Goal: Task Accomplishment & Management: Use online tool/utility

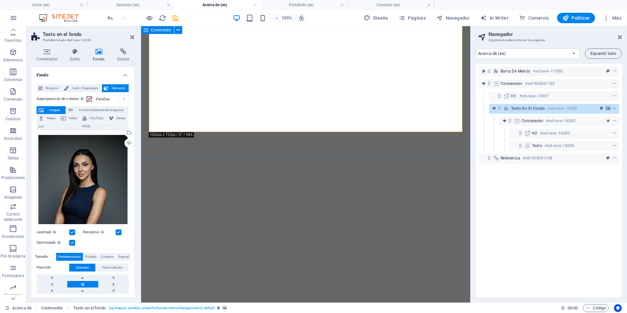
select select "17023125-es"
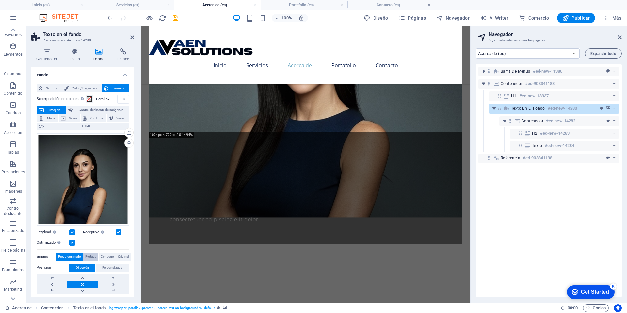
click at [89, 255] on span "Portada" at bounding box center [90, 257] width 11 height 8
click at [105, 255] on span "Contiene" at bounding box center [107, 257] width 13 height 8
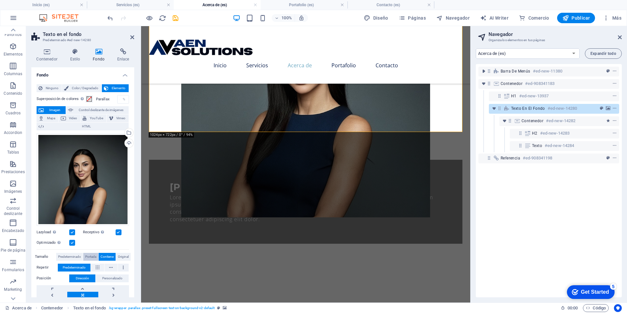
click at [89, 255] on span "Portada" at bounding box center [90, 257] width 11 height 8
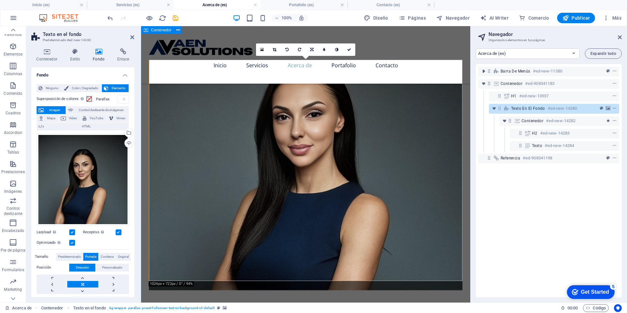
scroll to position [39, 0]
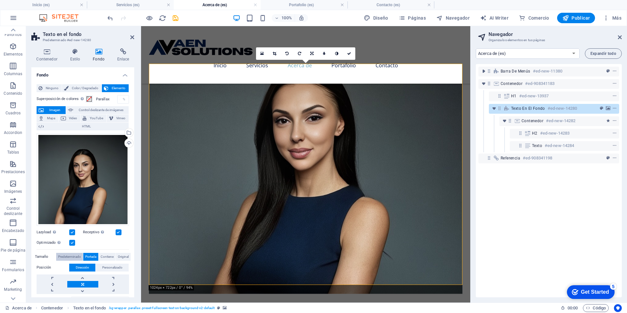
click at [64, 253] on span "Predeterminado" at bounding box center [69, 257] width 23 height 8
click at [119, 254] on span "Original" at bounding box center [123, 257] width 11 height 8
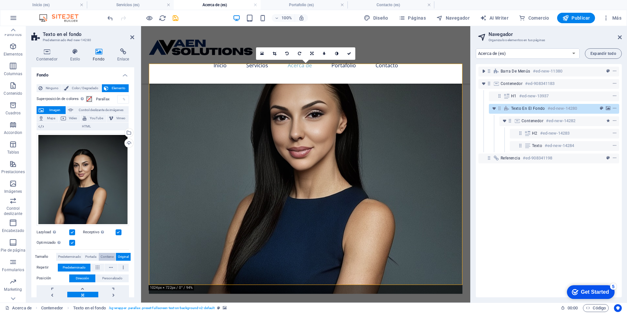
click at [103, 255] on span "Contiene" at bounding box center [107, 257] width 13 height 8
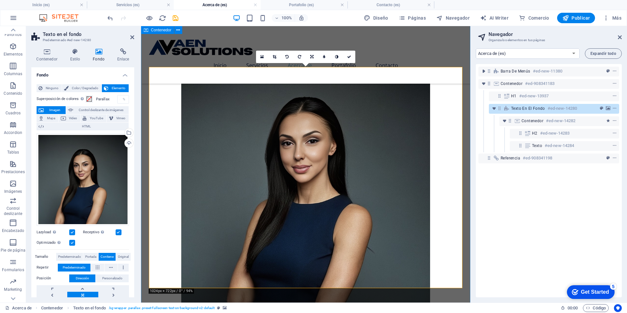
scroll to position [14, 0]
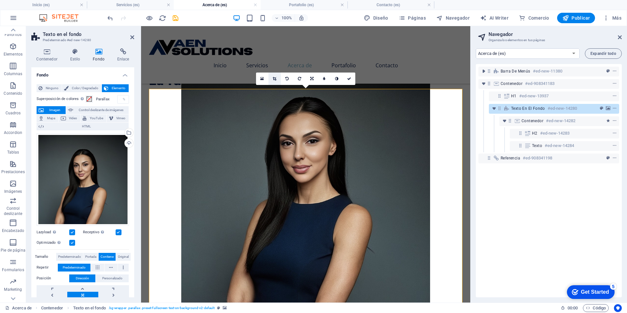
click at [273, 77] on icon at bounding box center [275, 79] width 4 height 4
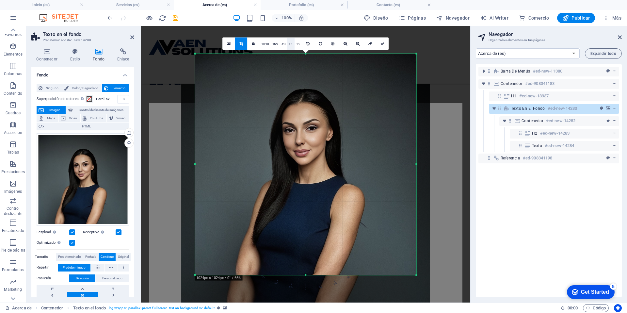
click at [288, 45] on link "1:1" at bounding box center [291, 44] width 8 height 12
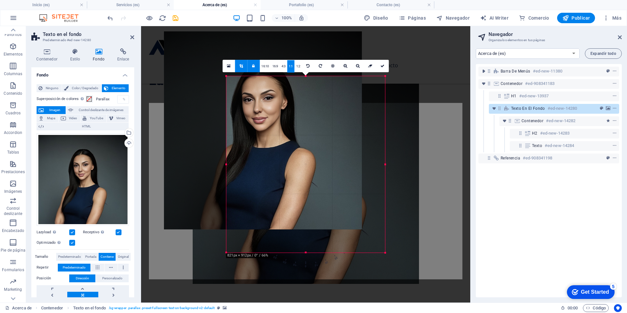
drag, startPoint x: 195, startPoint y: 54, endPoint x: 254, endPoint y: 97, distance: 73.6
click at [257, 98] on div "180 170 160 150 140 130 120 110 100 90 80 70 60 50 40 30 20 10 0 -10 -20 -30 -4…" at bounding box center [305, 164] width 159 height 176
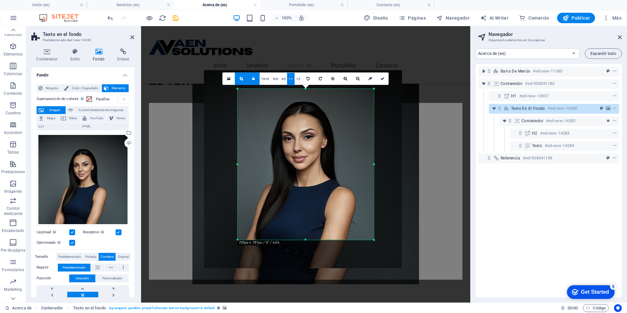
drag, startPoint x: 281, startPoint y: 127, endPoint x: 301, endPoint y: 146, distance: 28.2
click at [307, 150] on div at bounding box center [303, 169] width 198 height 198
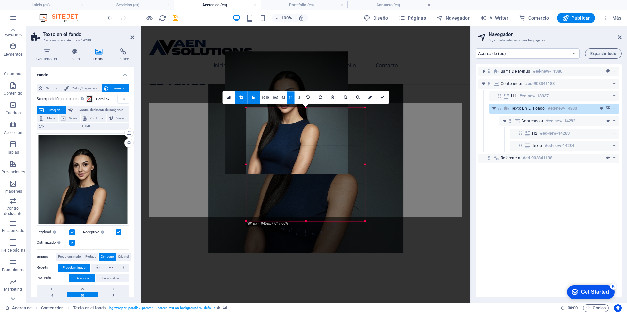
drag, startPoint x: 373, startPoint y: 88, endPoint x: 356, endPoint y: 126, distance: 41.4
click at [356, 126] on div "180 170 160 150 140 130 120 110 100 90 80 70 60 50 40 30 20 10 0 -10 -20 -30 -4…" at bounding box center [305, 163] width 119 height 113
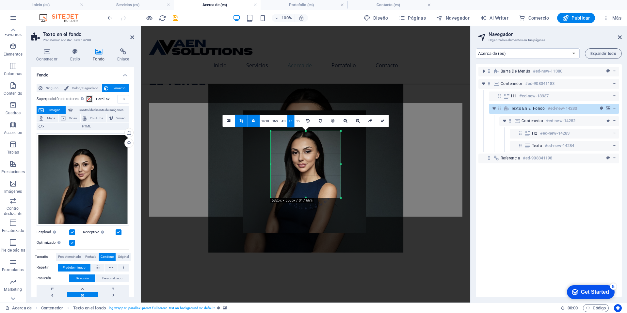
drag, startPoint x: 307, startPoint y: 146, endPoint x: 300, endPoint y: 182, distance: 36.3
click at [300, 182] on div at bounding box center [304, 171] width 123 height 123
drag, startPoint x: 383, startPoint y: 120, endPoint x: 243, endPoint y: 101, distance: 141.3
click at [383, 120] on icon at bounding box center [382, 121] width 4 height 4
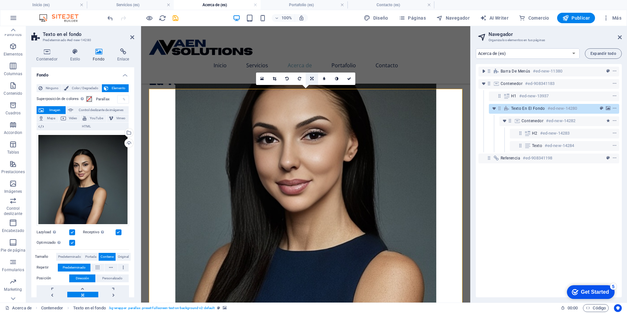
click at [311, 77] on icon at bounding box center [311, 79] width 3 height 4
click at [350, 80] on icon at bounding box center [349, 79] width 4 height 4
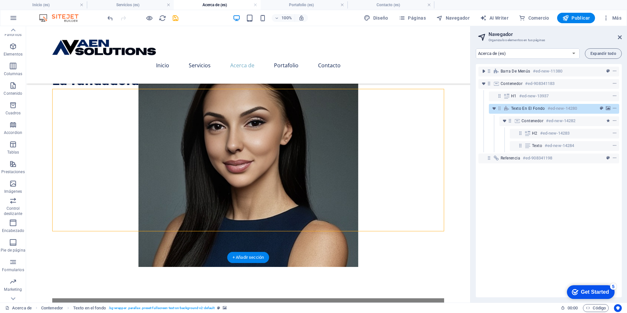
click at [263, 150] on figure at bounding box center [248, 161] width 392 height 209
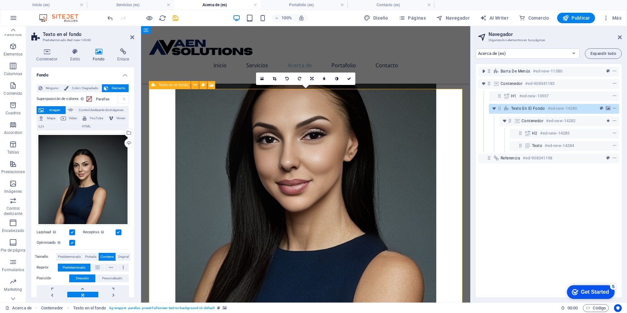
click at [152, 86] on icon at bounding box center [154, 85] width 4 height 8
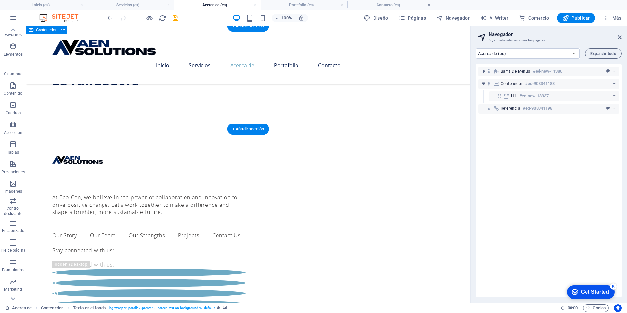
scroll to position [0, 0]
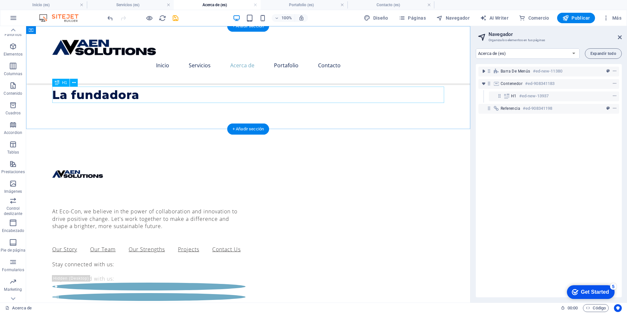
click at [106, 97] on div "La fundadora" at bounding box center [248, 95] width 392 height 16
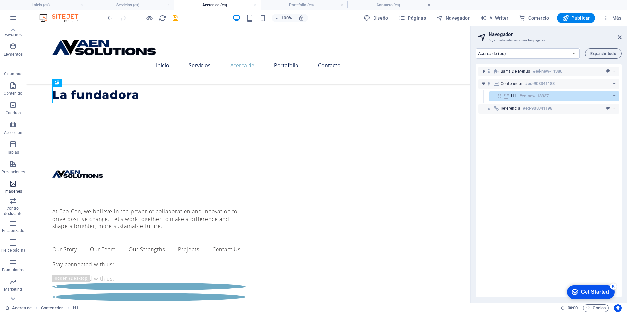
click at [13, 184] on icon "button" at bounding box center [13, 184] width 8 height 8
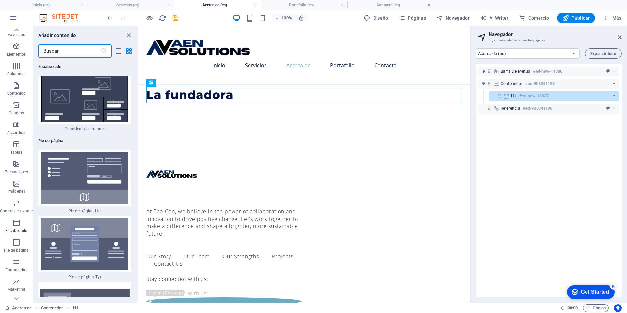
scroll to position [8344, 0]
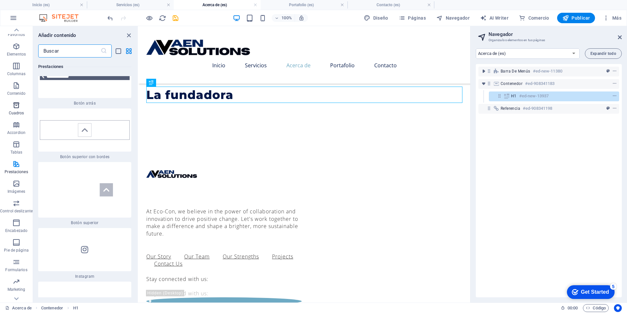
click at [17, 106] on icon "button" at bounding box center [16, 105] width 8 height 8
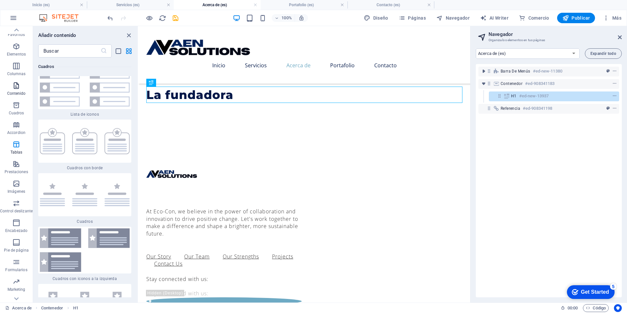
click at [12, 85] on icon "button" at bounding box center [16, 86] width 8 height 8
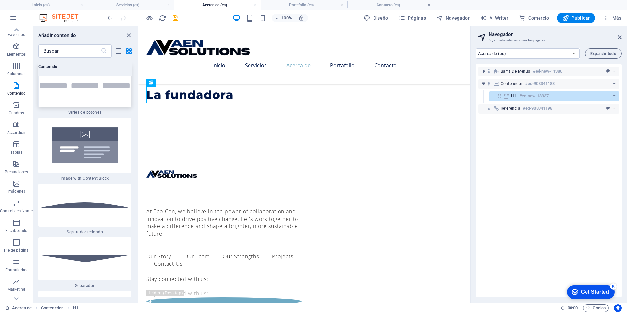
scroll to position [3065, 0]
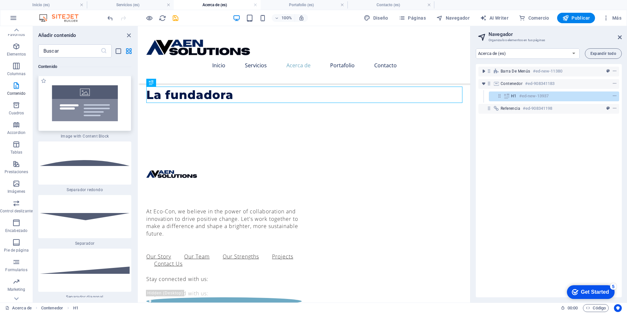
click at [97, 115] on img at bounding box center [85, 103] width 90 height 52
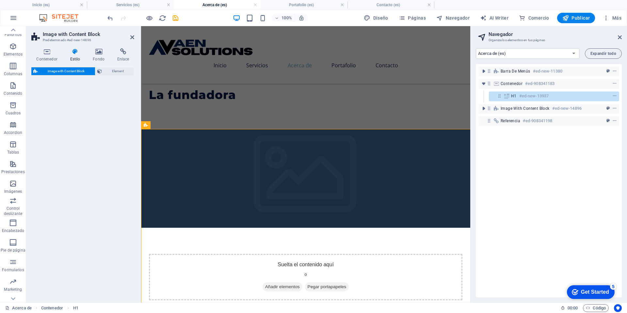
select select "rem"
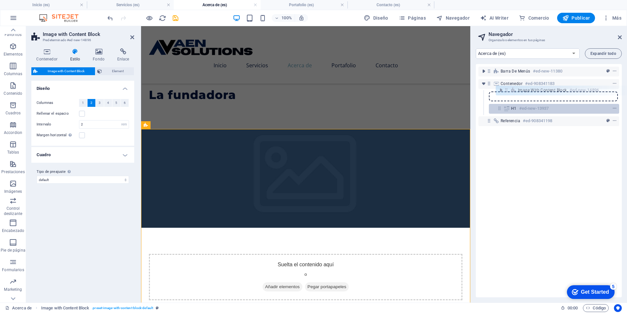
drag, startPoint x: 489, startPoint y: 110, endPoint x: 501, endPoint y: 107, distance: 12.4
click at [508, 90] on div "Barra de menús #ed-new-11380 Contenedor #ed-908341183 H1 #ed-new-13937 Image wi…" at bounding box center [549, 180] width 146 height 233
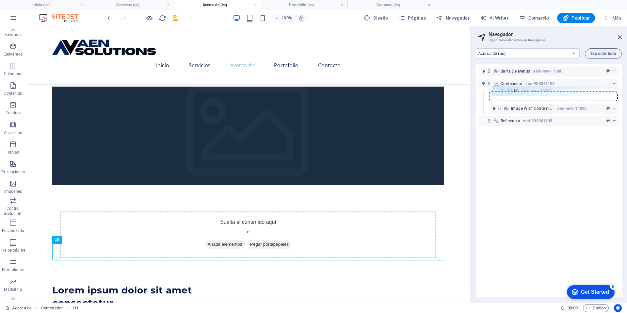
drag, startPoint x: 500, startPoint y: 109, endPoint x: 504, endPoint y: 90, distance: 19.7
click at [504, 90] on div "Barra de menús #ed-new-11380 Contenedor #ed-908341183 Image with Content Block …" at bounding box center [549, 180] width 146 height 233
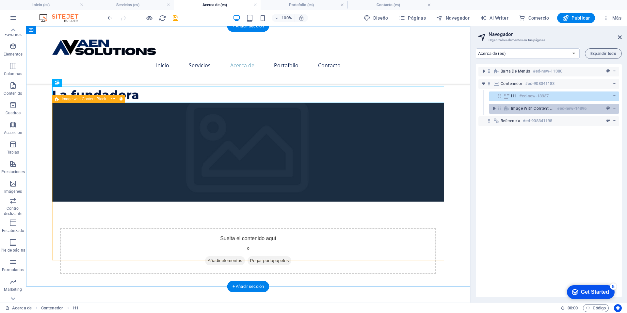
click at [535, 108] on span "Image with Content Block" at bounding box center [532, 108] width 43 height 5
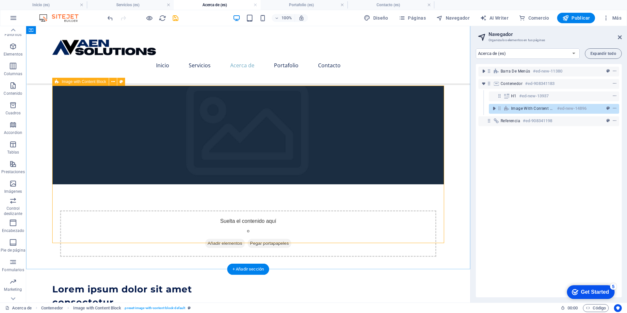
drag, startPoint x: 495, startPoint y: 108, endPoint x: 499, endPoint y: 111, distance: 4.2
click at [495, 109] on icon "toggle-expand" at bounding box center [494, 108] width 7 height 7
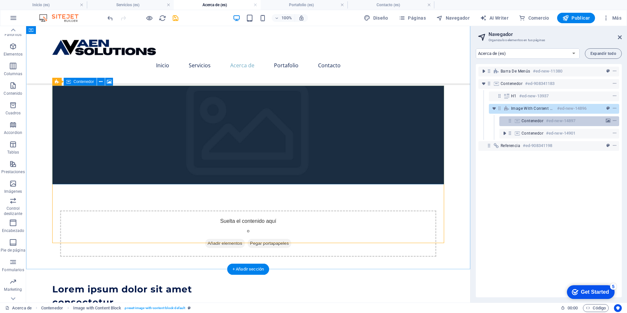
click at [538, 123] on span "Contenedor" at bounding box center [533, 120] width 22 height 5
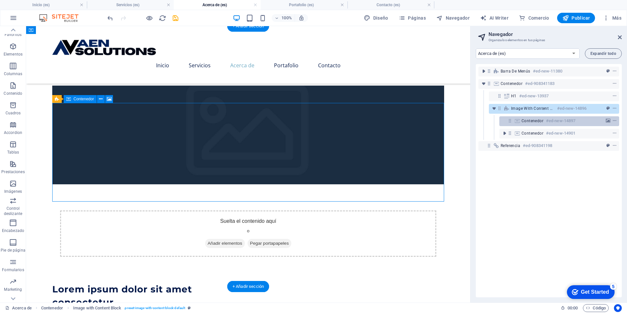
scroll to position [0, 0]
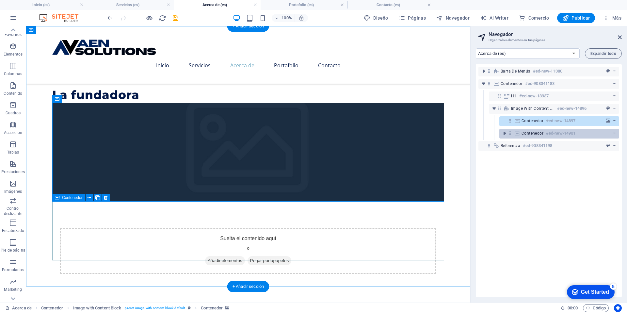
click at [534, 133] on span "Contenedor" at bounding box center [533, 133] width 22 height 5
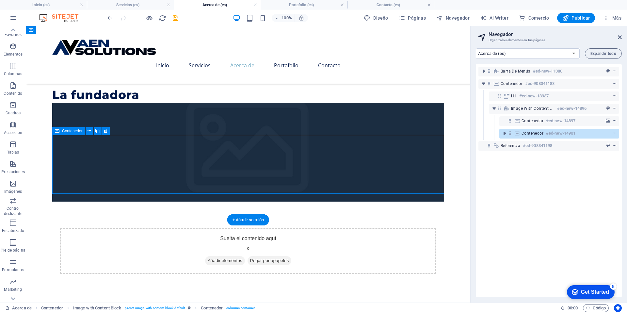
scroll to position [67, 0]
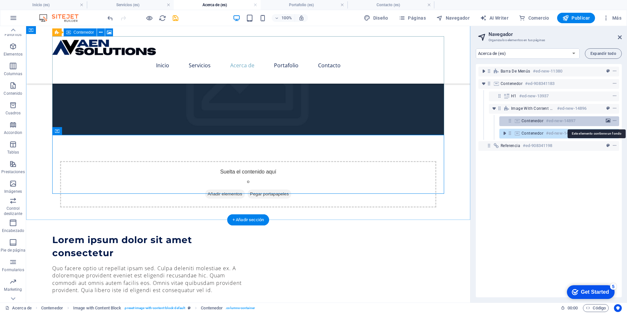
click at [606, 121] on icon "background" at bounding box center [608, 121] width 5 height 5
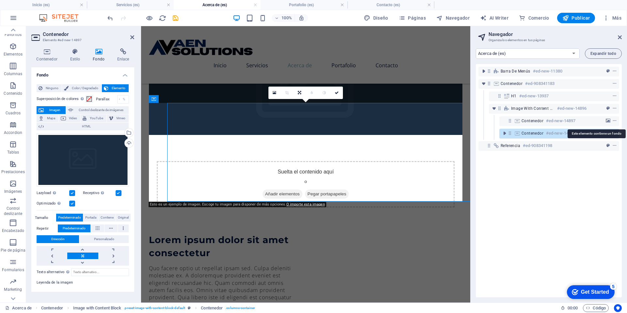
scroll to position [0, 0]
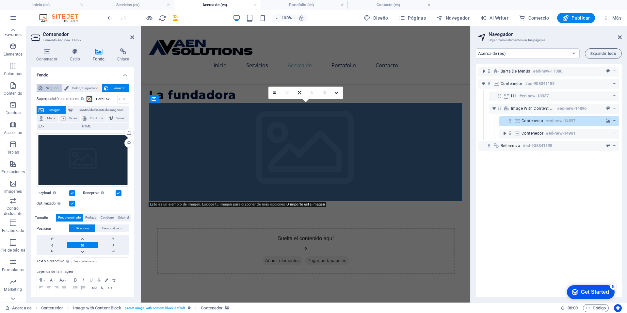
click at [43, 86] on button "Ninguno" at bounding box center [49, 88] width 25 height 8
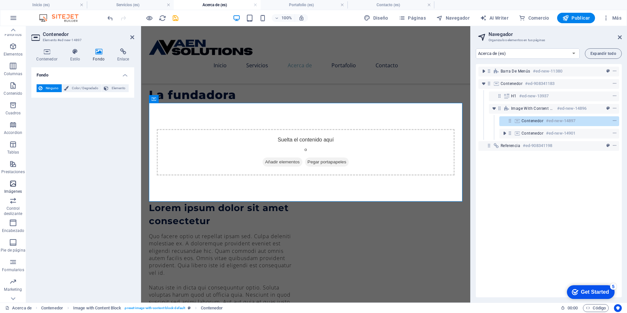
click at [12, 184] on icon "button" at bounding box center [13, 184] width 8 height 8
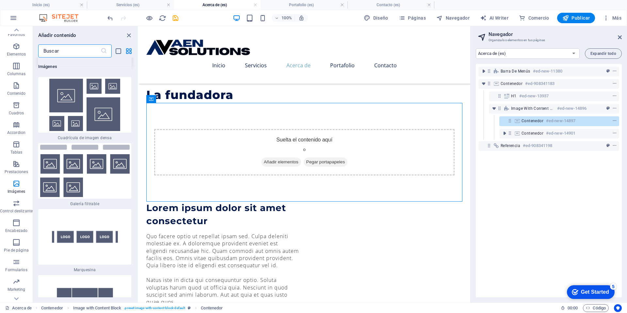
scroll to position [6876, 0]
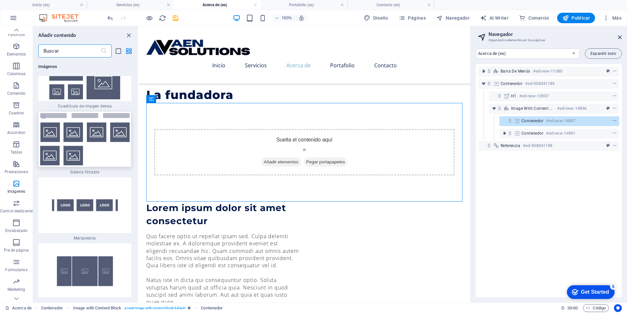
click at [75, 160] on img at bounding box center [85, 139] width 90 height 52
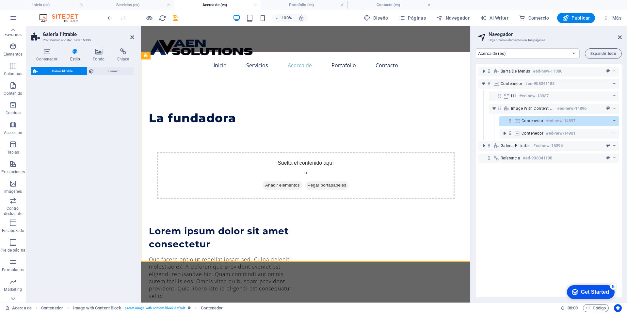
scroll to position [256, 0]
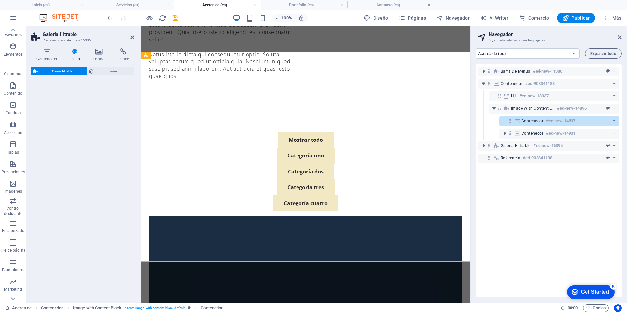
select select "rem"
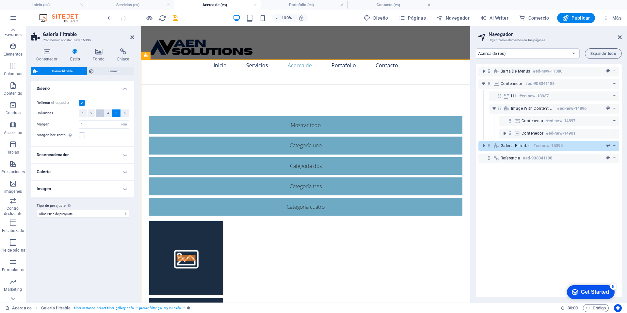
click at [99, 115] on span "3" at bounding box center [100, 113] width 2 height 8
click at [82, 102] on label at bounding box center [82, 103] width 6 height 6
click at [0, 0] on input "Rellenar el espacio" at bounding box center [0, 0] width 0 height 0
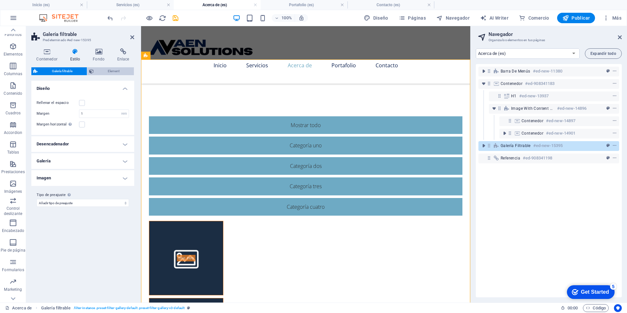
click at [111, 71] on span "Element" at bounding box center [114, 71] width 37 height 8
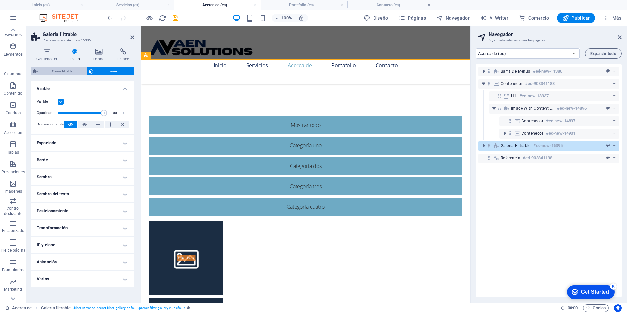
click at [70, 74] on span "Galería filtrable" at bounding box center [62, 71] width 45 height 8
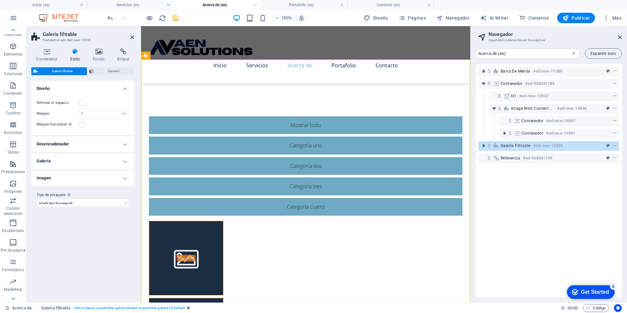
click at [123, 145] on h4 "Desencadenador" at bounding box center [82, 144] width 103 height 16
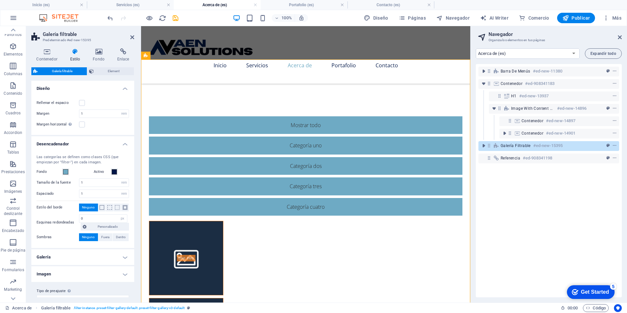
click at [124, 144] on h4 "Desencadenador" at bounding box center [82, 142] width 103 height 12
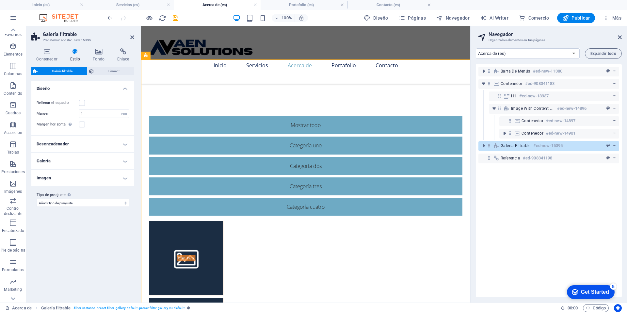
click at [122, 161] on h4 "Galería" at bounding box center [82, 161] width 103 height 16
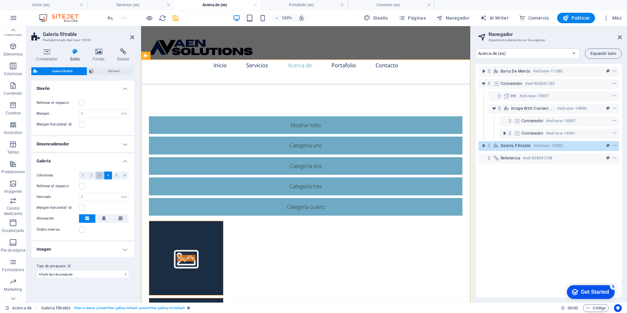
click at [98, 176] on button "3" at bounding box center [100, 175] width 8 height 8
select select
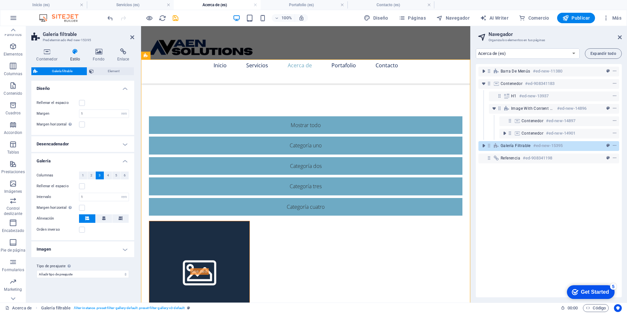
click at [127, 160] on h4 "Galería" at bounding box center [82, 159] width 103 height 12
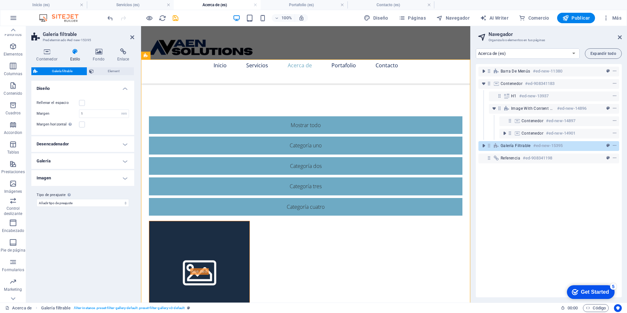
click at [106, 179] on h4 "Imagen" at bounding box center [82, 178] width 103 height 16
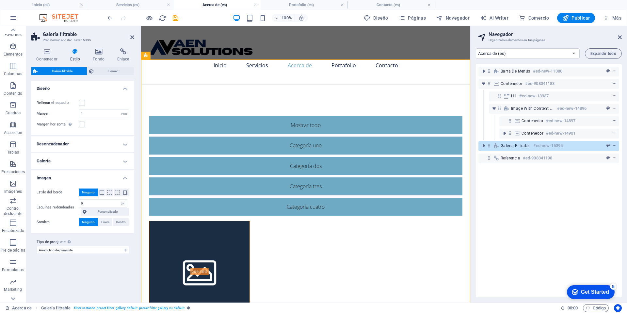
click at [117, 159] on h4 "Galería" at bounding box center [82, 161] width 103 height 16
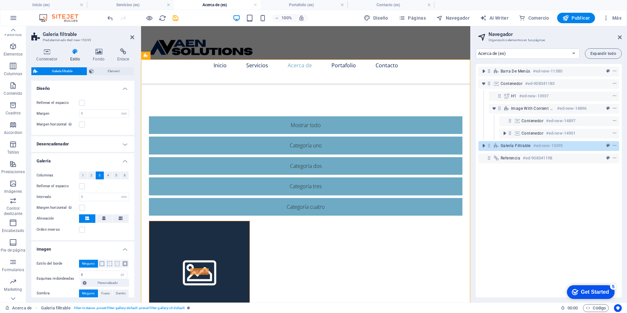
click at [125, 143] on h4 "Desencadenador" at bounding box center [82, 144] width 103 height 16
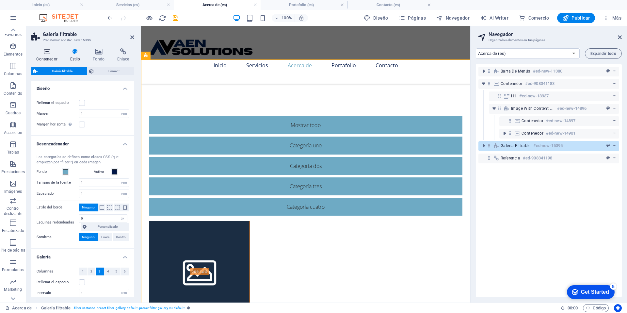
click at [49, 55] on h4 "Contenedor" at bounding box center [48, 55] width 34 height 14
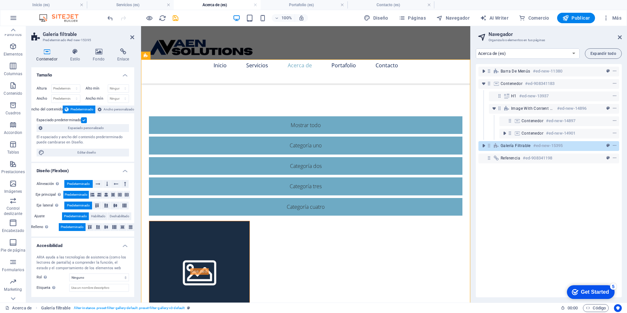
click at [84, 120] on label at bounding box center [84, 120] width 6 height 6
click at [0, 0] on input "Espaciado predeterminado" at bounding box center [0, 0] width 0 height 0
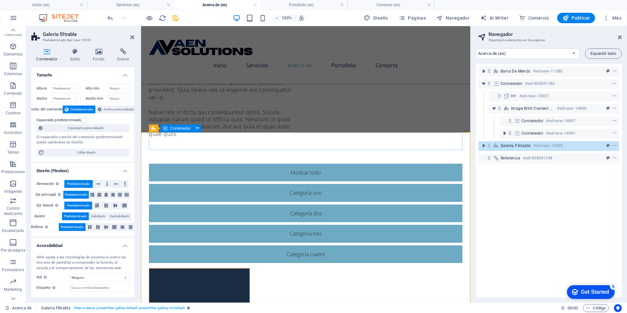
scroll to position [184, 0]
click at [403, 163] on div "Mostrar todo Categoría uno Categoría dos Categoría tres Categoría cuatro" at bounding box center [306, 212] width 314 height 99
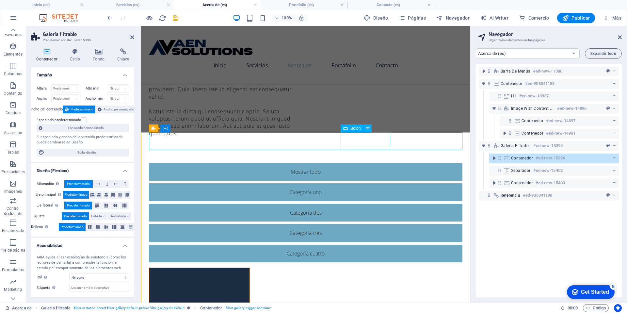
click at [377, 245] on div "Categoría cuatro" at bounding box center [306, 254] width 314 height 18
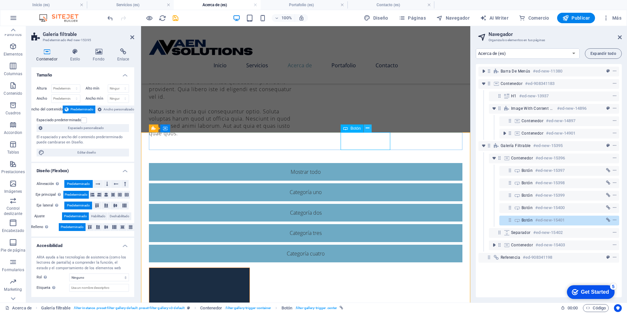
click at [369, 130] on icon at bounding box center [368, 128] width 4 height 7
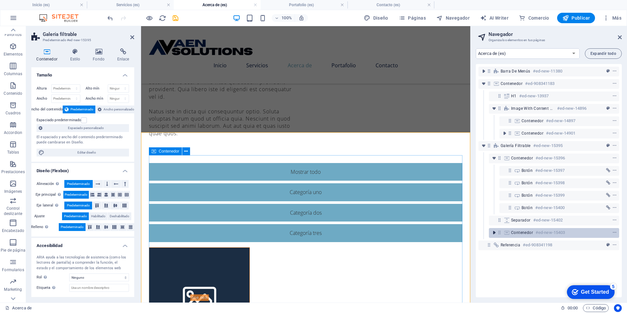
click at [495, 234] on icon "toggle-expand" at bounding box center [494, 232] width 7 height 7
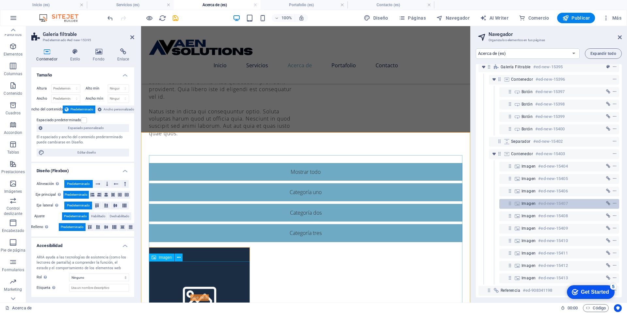
scroll to position [79, 0]
click at [555, 204] on h6 "#ed-new-15407" at bounding box center [552, 203] width 29 height 8
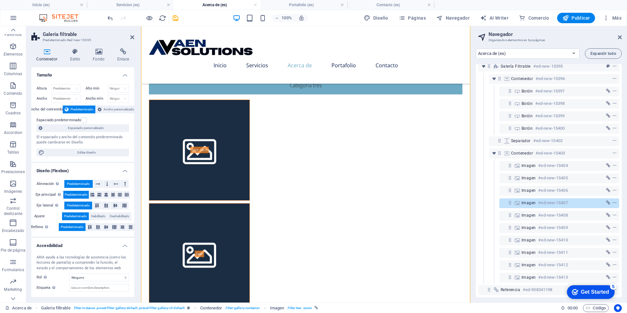
scroll to position [73, 0]
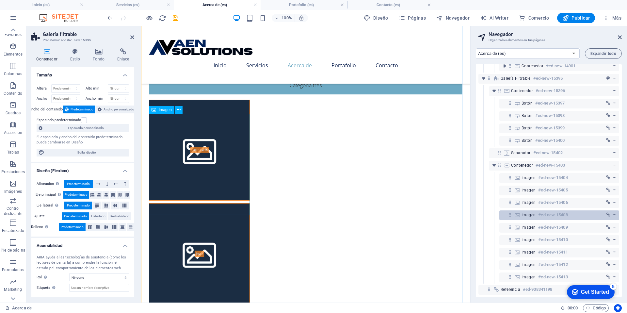
click at [549, 211] on h6 "#ed-new-15408" at bounding box center [552, 215] width 29 height 8
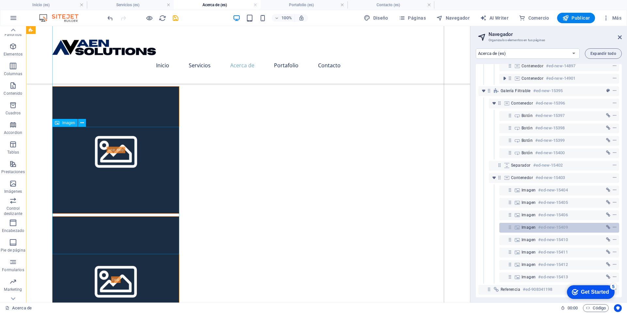
click at [540, 223] on h6 "#ed-new-15409" at bounding box center [552, 227] width 29 height 8
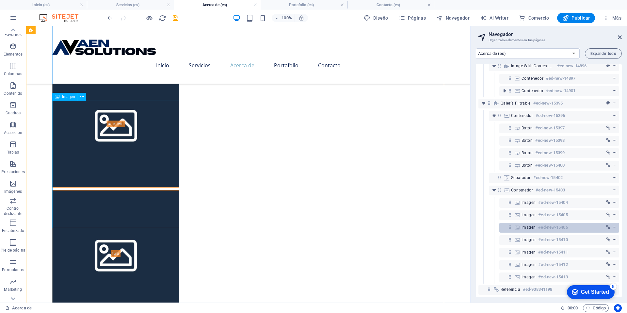
click at [541, 236] on h6 "#ed-new-15410" at bounding box center [552, 240] width 29 height 8
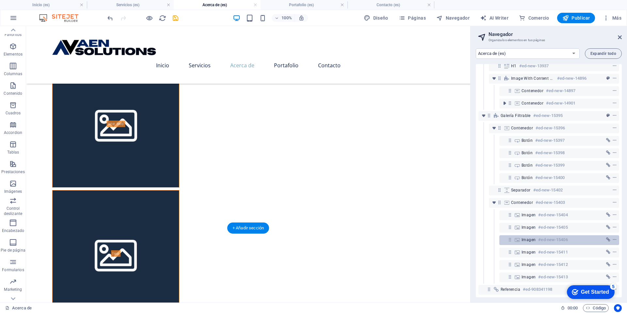
scroll to position [35, 0]
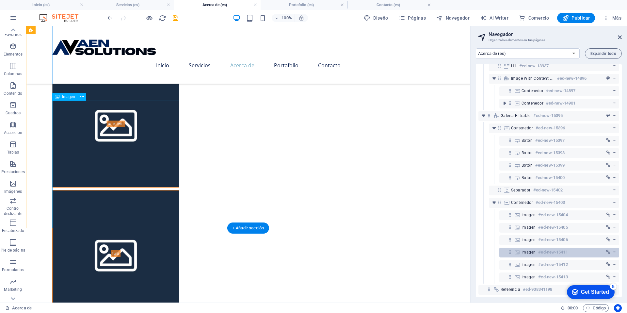
click at [535, 248] on div "Imagen #ed-new-15411" at bounding box center [554, 252] width 65 height 8
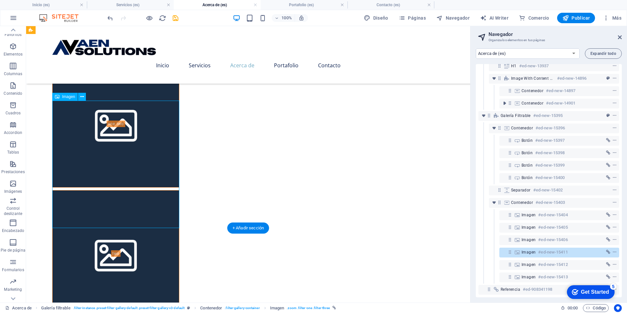
click at [536, 248] on div "Imagen #ed-new-15411" at bounding box center [554, 252] width 65 height 8
click at [581, 249] on div "Imagen #ed-new-15411" at bounding box center [554, 252] width 65 height 8
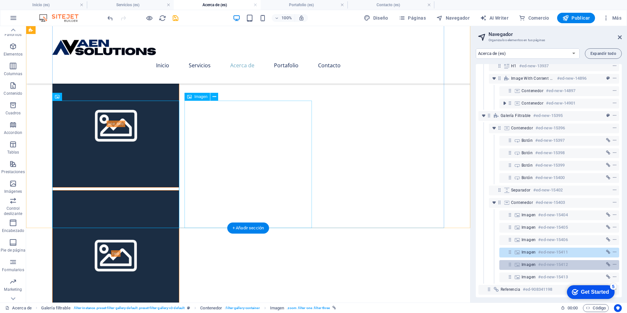
click at [569, 261] on div "Imagen #ed-new-15412" at bounding box center [554, 265] width 65 height 8
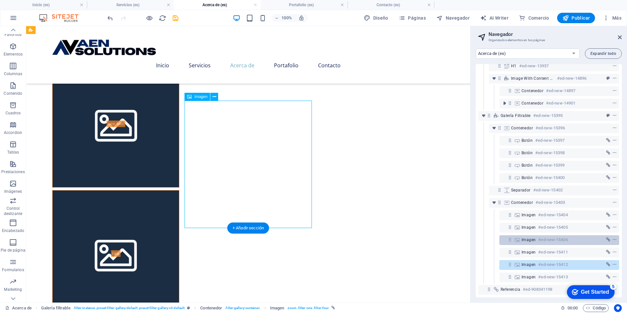
scroll to position [23, 0]
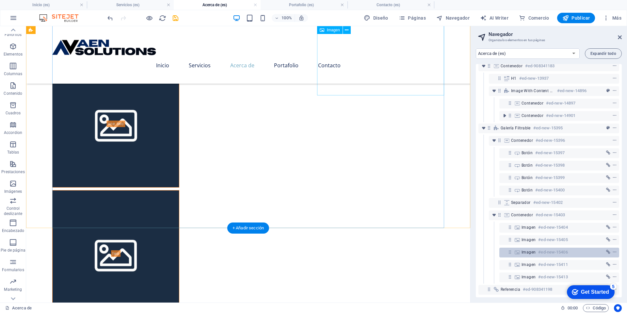
click at [579, 248] on div "Imagen #ed-new-15406" at bounding box center [554, 252] width 65 height 8
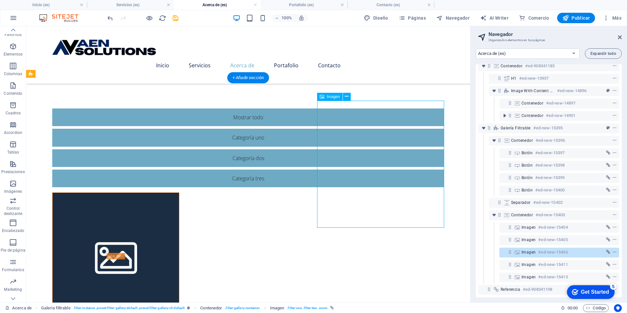
scroll to position [10, 0]
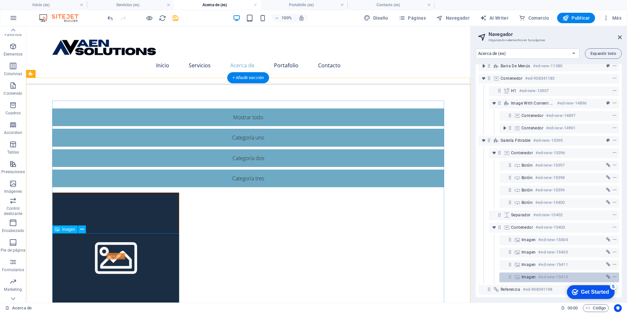
click at [542, 273] on h6 "#ed-new-15413" at bounding box center [552, 277] width 29 height 8
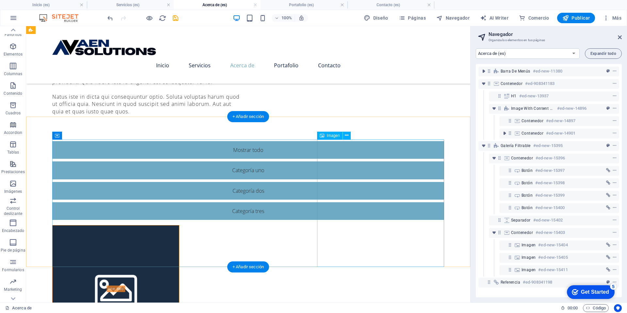
scroll to position [176, 0]
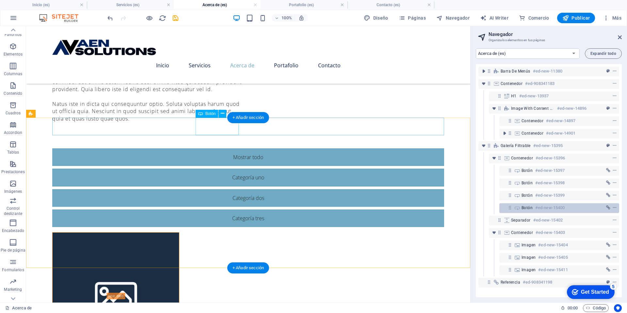
click at [547, 209] on h6 "#ed-new-15400" at bounding box center [549, 208] width 29 height 8
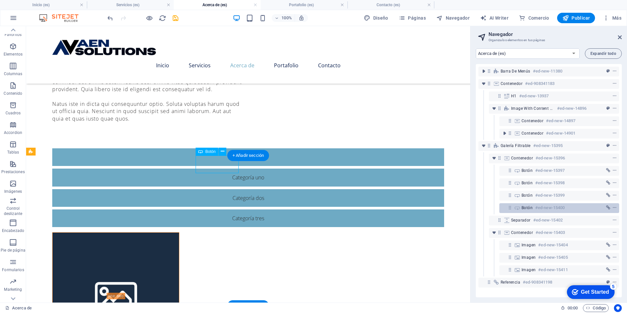
scroll to position [138, 0]
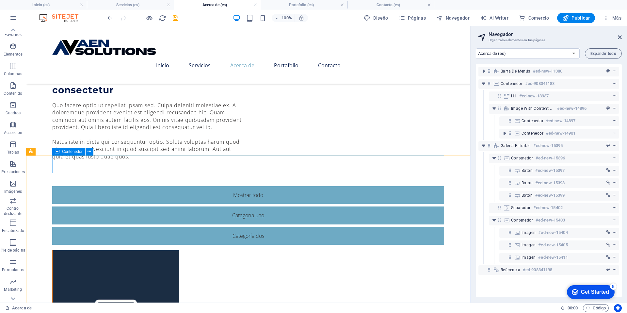
click at [58, 152] on icon at bounding box center [57, 152] width 5 height 8
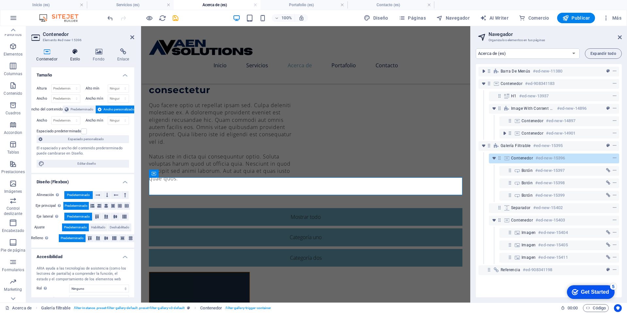
click at [71, 56] on h4 "Estilo" at bounding box center [76, 55] width 23 height 14
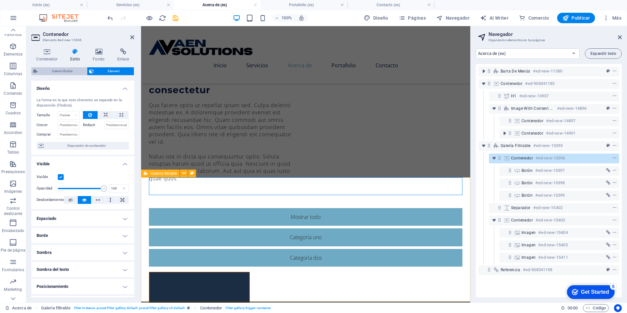
click at [70, 72] on span "Galería filtrable" at bounding box center [62, 71] width 45 height 8
select select "rem"
select select "px"
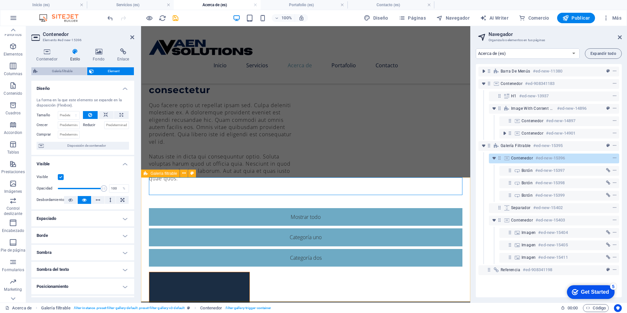
select select "rem"
select select "px"
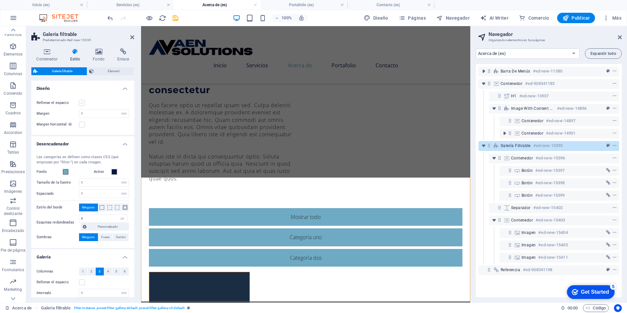
click at [82, 102] on label at bounding box center [82, 103] width 6 height 6
click at [0, 0] on input "Rellenar el espacio" at bounding box center [0, 0] width 0 height 0
select select
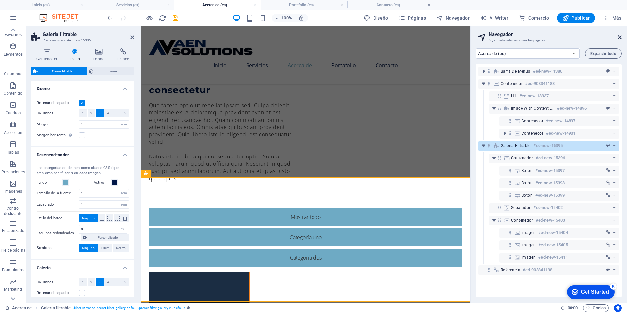
click at [621, 36] on icon at bounding box center [620, 37] width 4 height 5
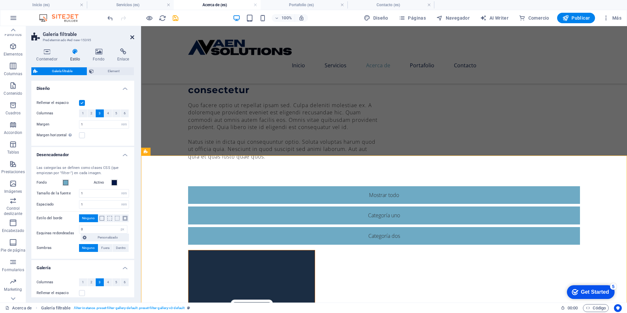
drag, startPoint x: 131, startPoint y: 37, endPoint x: 252, endPoint y: 82, distance: 129.8
click at [131, 37] on icon at bounding box center [132, 37] width 4 height 5
